Goal: Find specific page/section: Find specific page/section

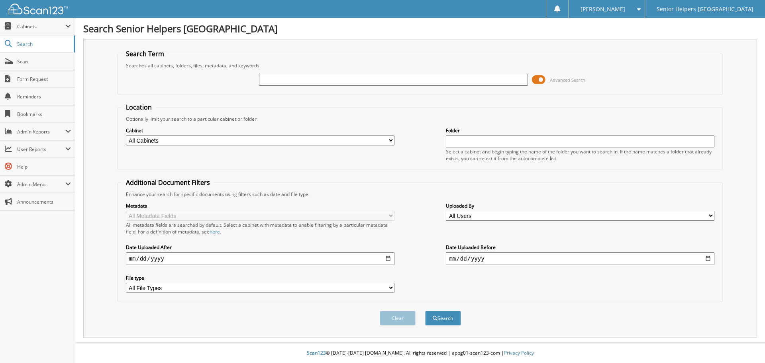
click at [480, 83] on input "text" at bounding box center [393, 80] width 269 height 12
type input "skipper"
click at [425, 311] on button "Search" at bounding box center [443, 318] width 36 height 15
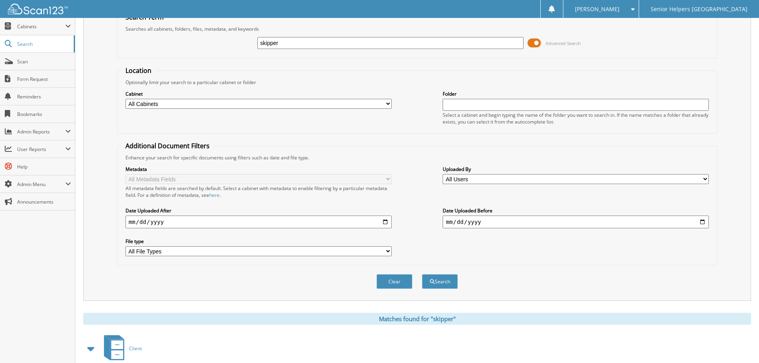
scroll to position [82, 0]
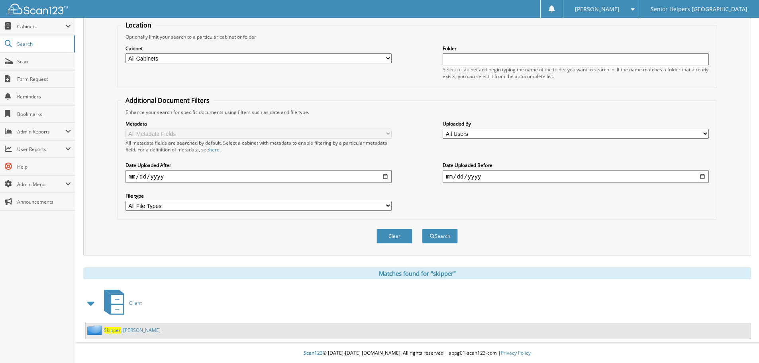
click at [136, 331] on link "Skipper , [PERSON_NAME]" at bounding box center [132, 330] width 57 height 7
